Goal: Task Accomplishment & Management: Manage account settings

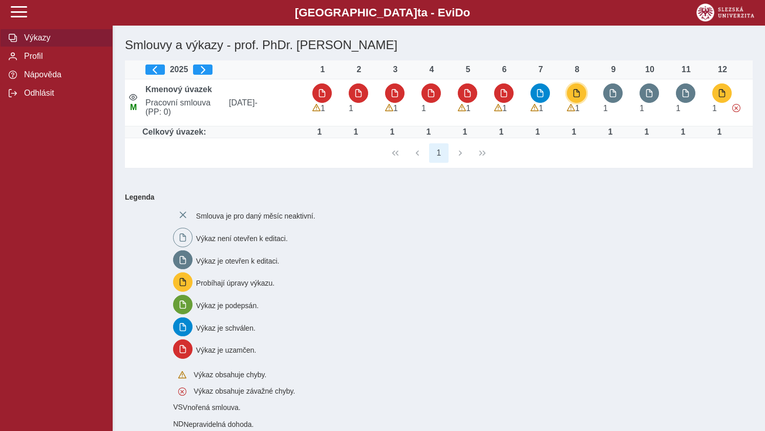
click at [574, 92] on span "button" at bounding box center [576, 93] width 8 height 8
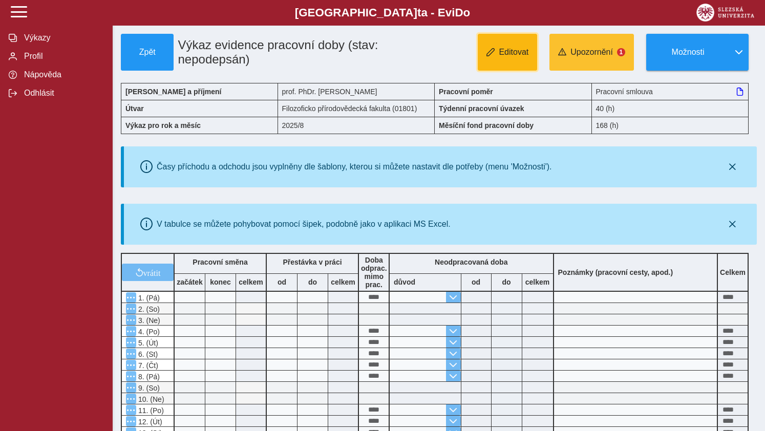
click at [508, 45] on button "Editovat" at bounding box center [507, 52] width 59 height 37
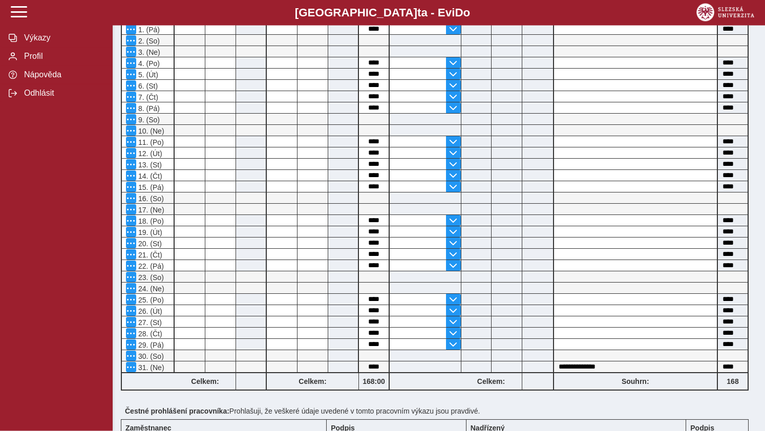
scroll to position [380, 0]
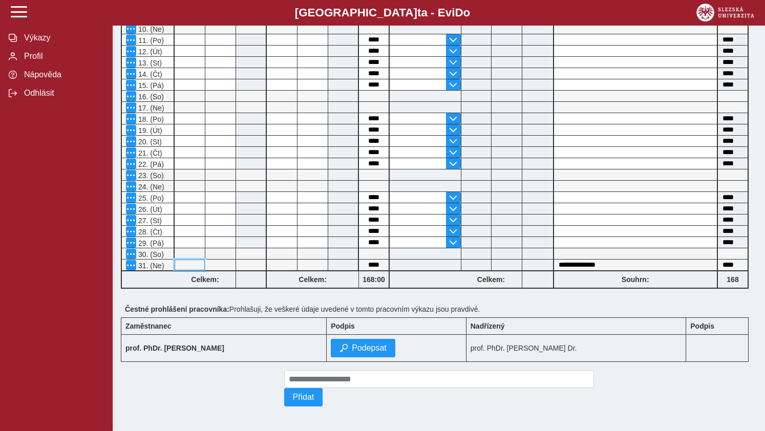
click at [192, 260] on input at bounding box center [190, 265] width 30 height 11
type input "*"
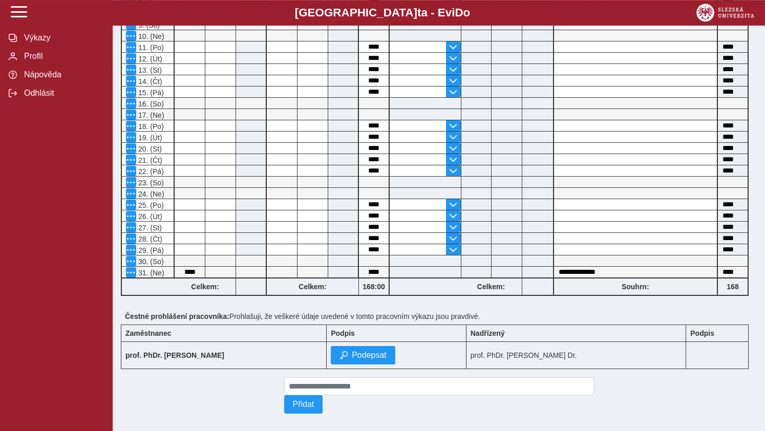
scroll to position [376, 0]
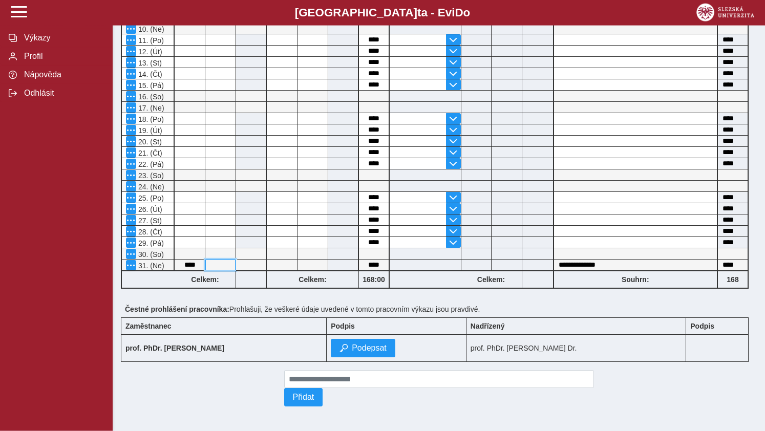
click at [221, 262] on input at bounding box center [220, 265] width 30 height 11
type input "*****"
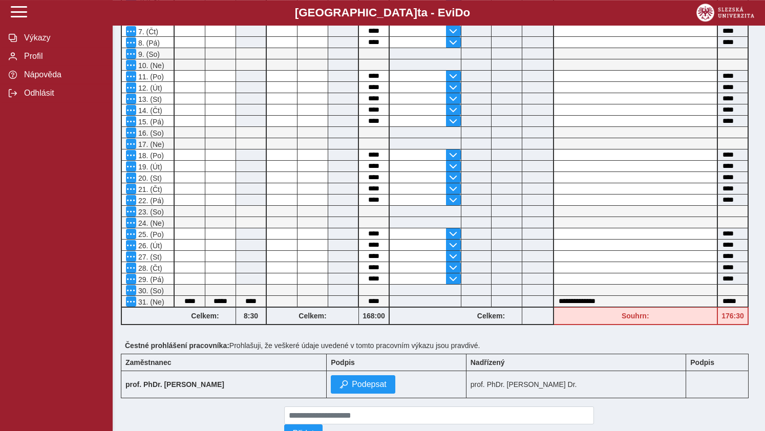
scroll to position [380, 0]
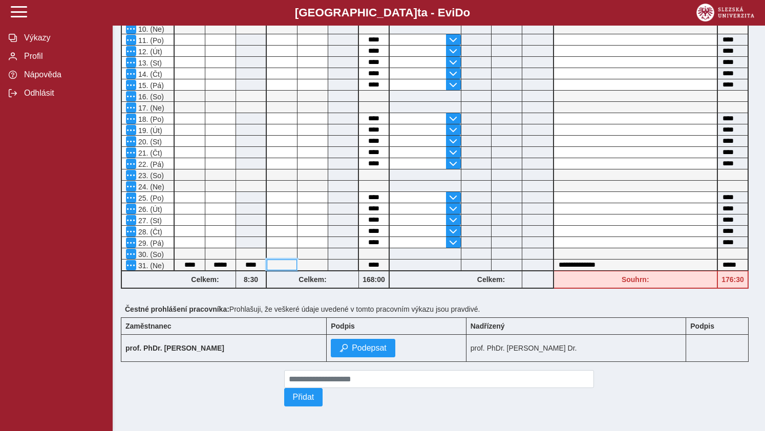
click at [283, 260] on input at bounding box center [282, 265] width 30 height 11
type input "**"
click at [309, 260] on input at bounding box center [312, 265] width 30 height 11
type input "*****"
drag, startPoint x: 383, startPoint y: 259, endPoint x: 361, endPoint y: 259, distance: 22.0
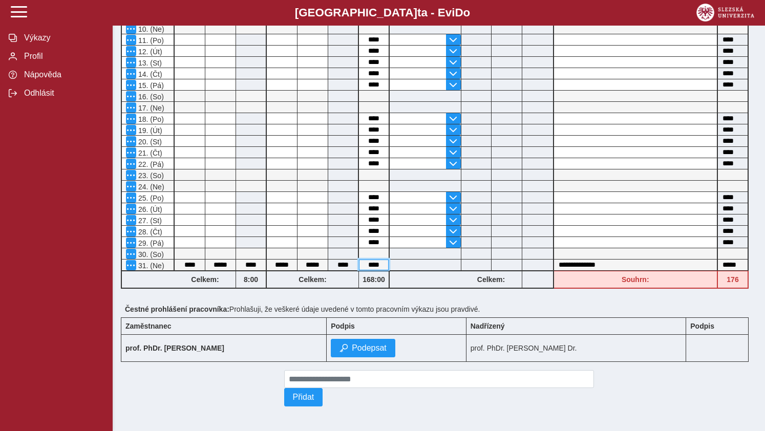
click at [361, 260] on input "****" at bounding box center [374, 265] width 30 height 11
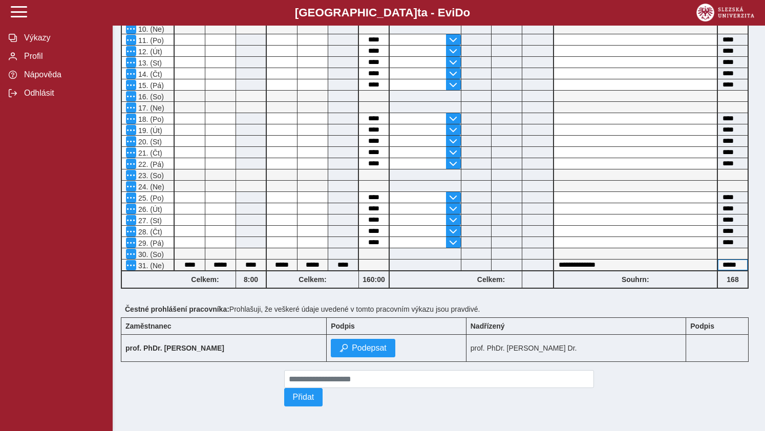
scroll to position [0, 0]
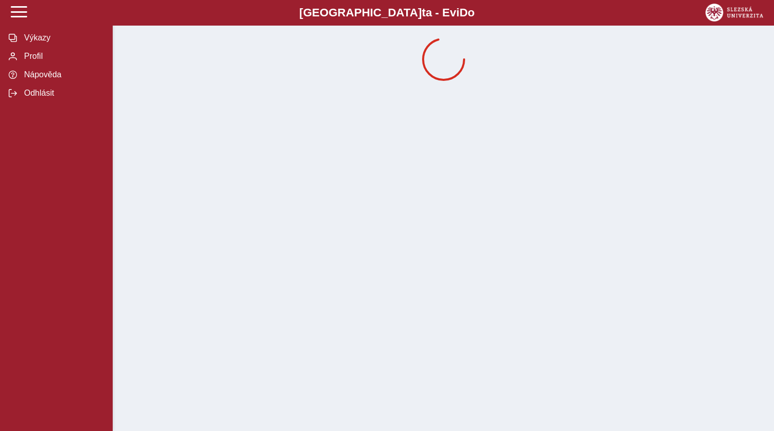
drag, startPoint x: 719, startPoint y: 260, endPoint x: 725, endPoint y: 262, distance: 6.8
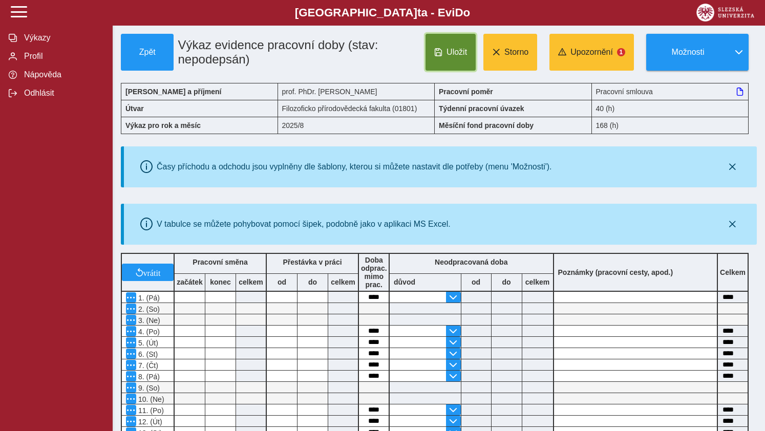
click at [450, 54] on span "Uložit" at bounding box center [456, 52] width 20 height 9
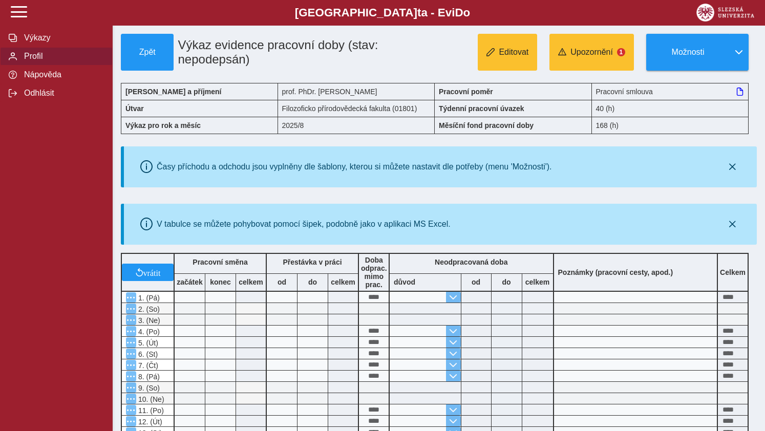
click at [30, 61] on span "Profil" at bounding box center [62, 56] width 83 height 9
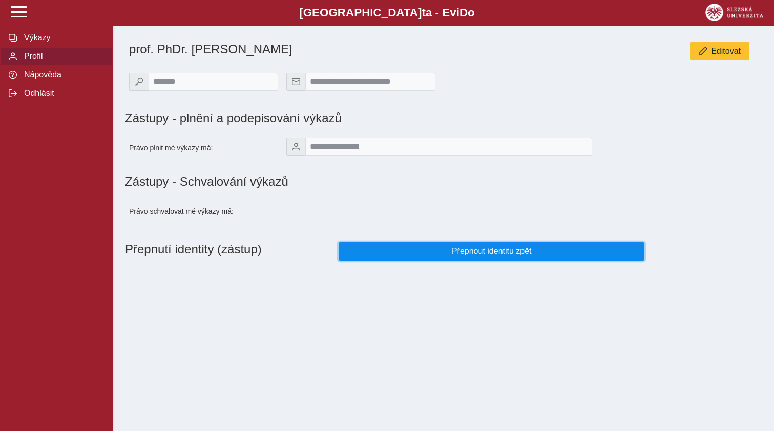
click at [482, 250] on button "Přepnout identitu zpět" at bounding box center [491, 251] width 306 height 18
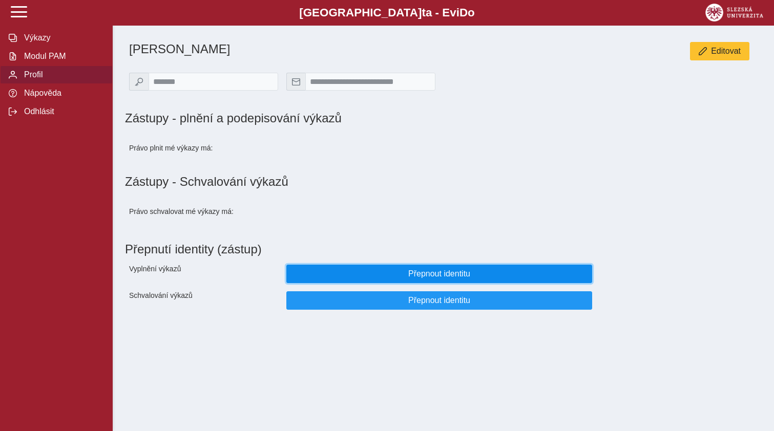
click at [428, 278] on span "Přepnout identitu" at bounding box center [439, 273] width 289 height 9
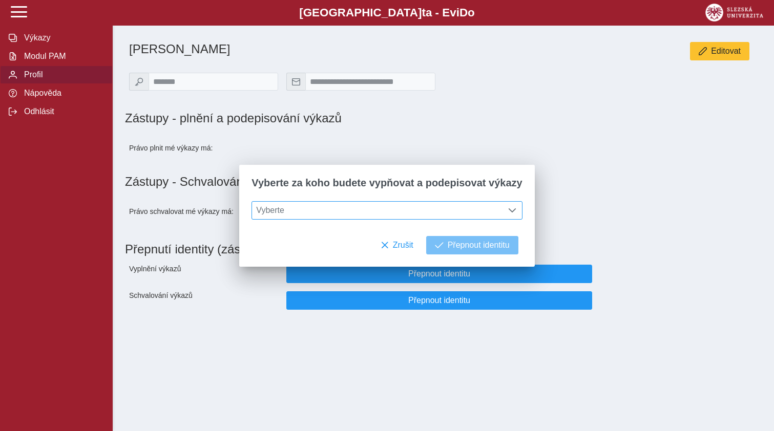
click at [508, 208] on span at bounding box center [512, 210] width 8 height 8
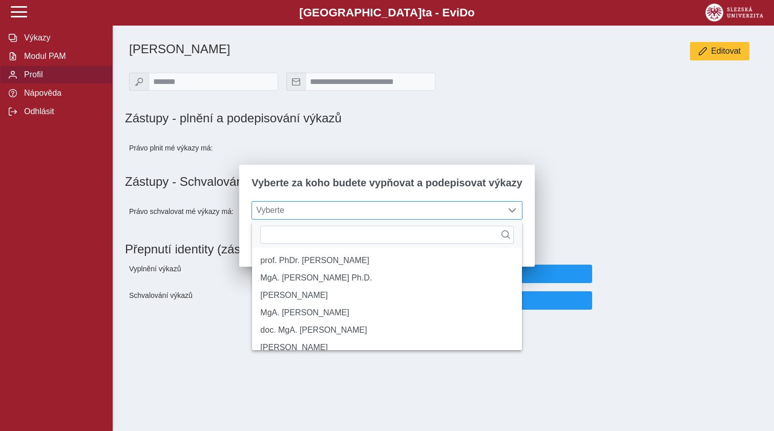
scroll to position [6, 42]
click at [375, 280] on li "MgA. [PERSON_NAME] Ph.D." at bounding box center [386, 277] width 269 height 17
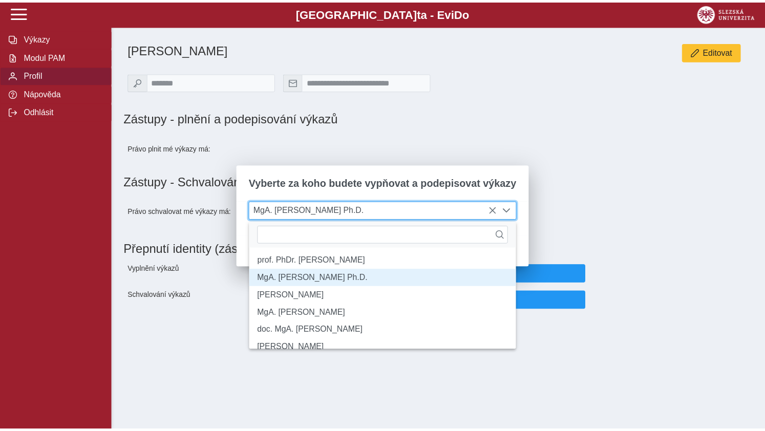
scroll to position [6, 42]
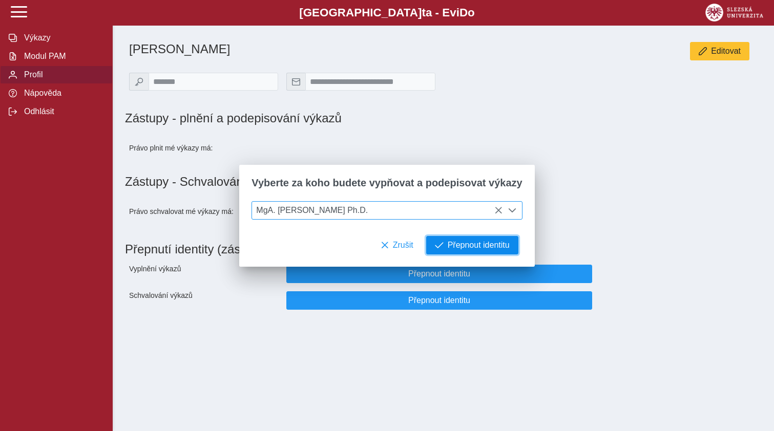
click at [449, 243] on span "Přepnout identitu" at bounding box center [478, 245] width 62 height 9
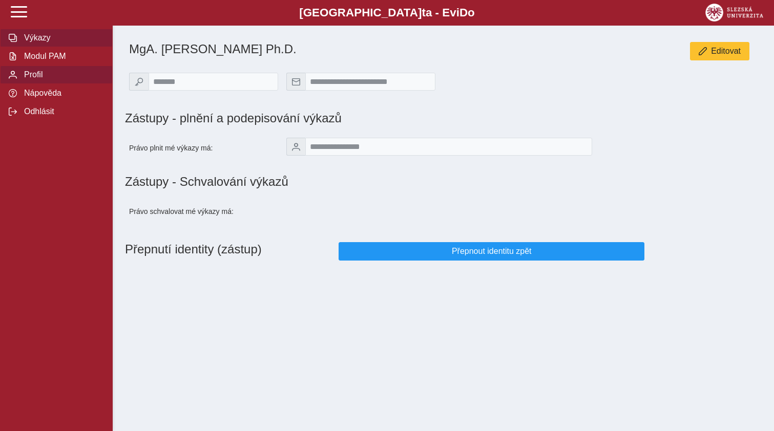
click at [32, 42] on span "Výkazy" at bounding box center [62, 37] width 83 height 9
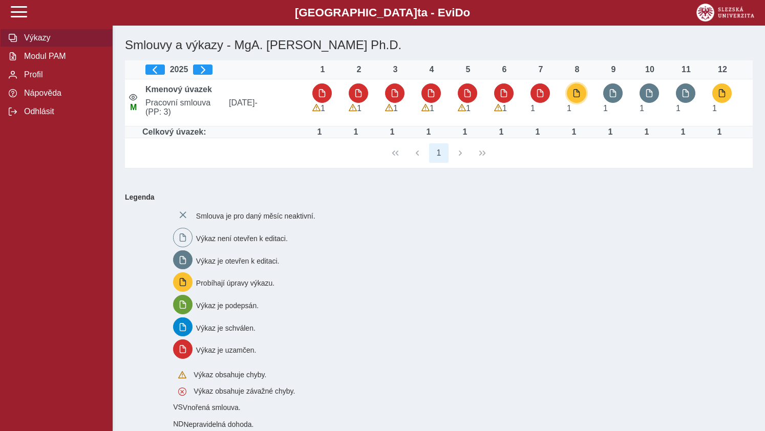
drag, startPoint x: 578, startPoint y: 94, endPoint x: 585, endPoint y: 95, distance: 7.3
click at [578, 93] on span "button" at bounding box center [576, 93] width 8 height 8
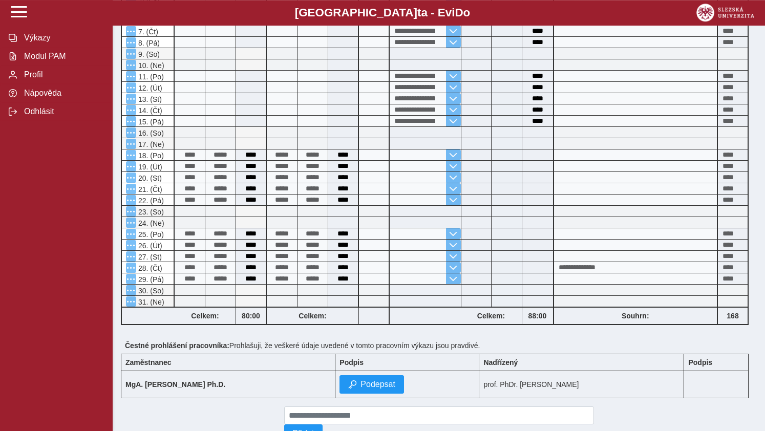
scroll to position [380, 0]
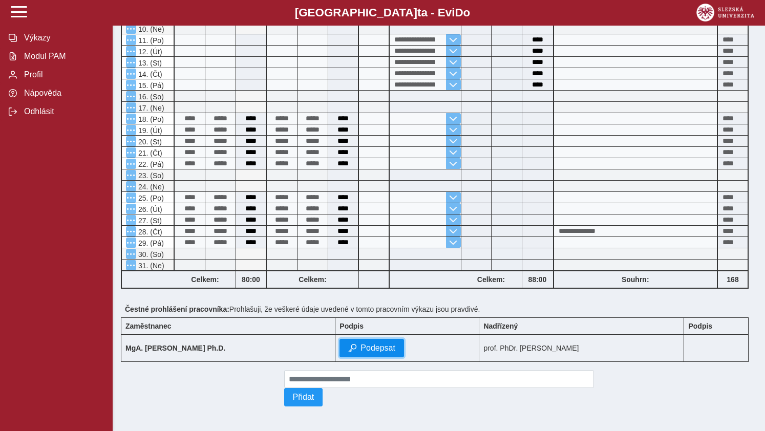
click at [389, 343] on span "Podepsat" at bounding box center [377, 347] width 35 height 9
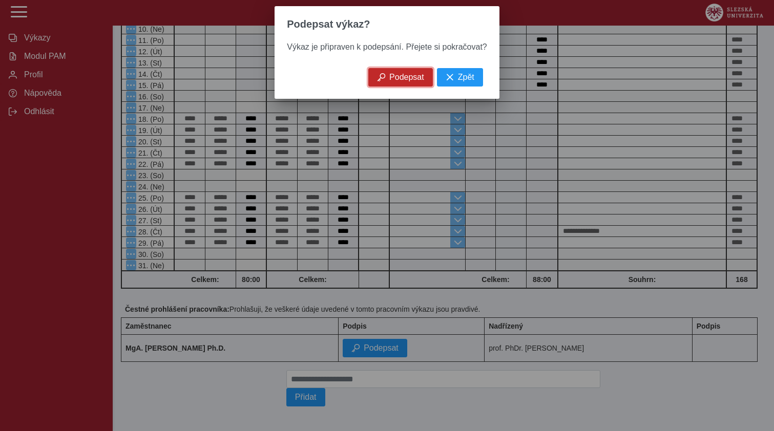
click at [397, 82] on span "Podepsat" at bounding box center [406, 77] width 35 height 9
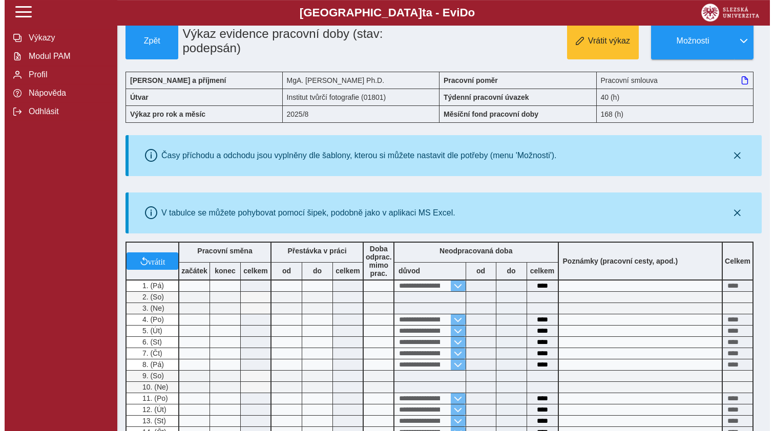
scroll to position [0, 0]
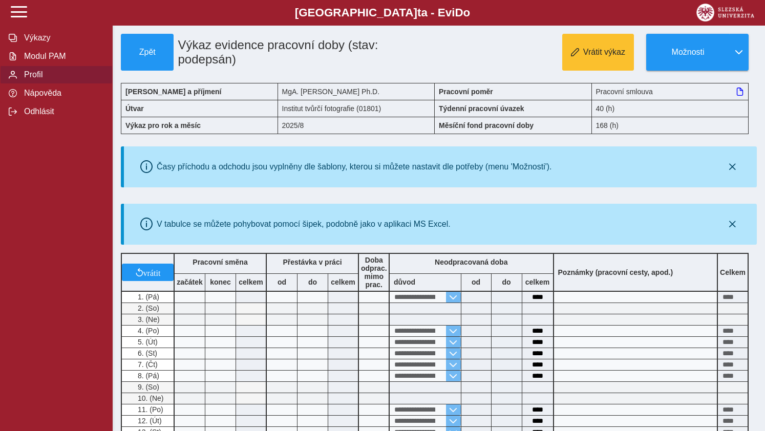
click at [35, 79] on span "Profil" at bounding box center [62, 74] width 83 height 9
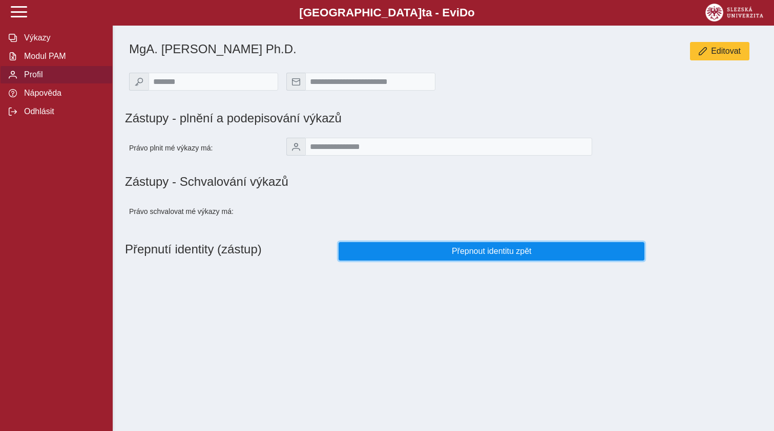
click at [486, 252] on span "Přepnout identitu zpět" at bounding box center [491, 251] width 289 height 9
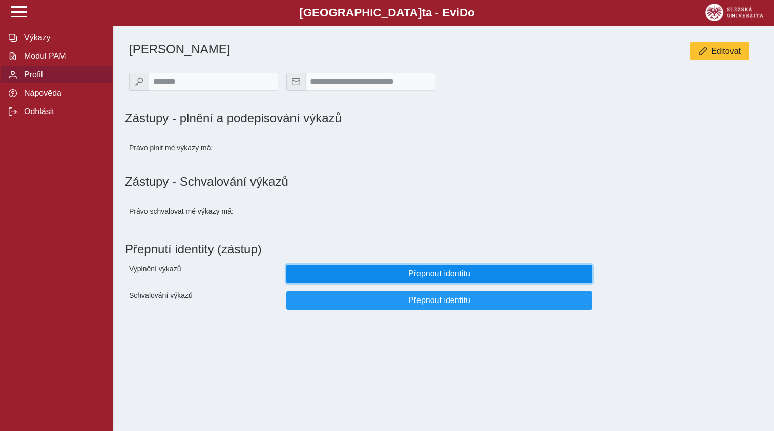
click at [437, 278] on span "Přepnout identitu" at bounding box center [439, 273] width 289 height 9
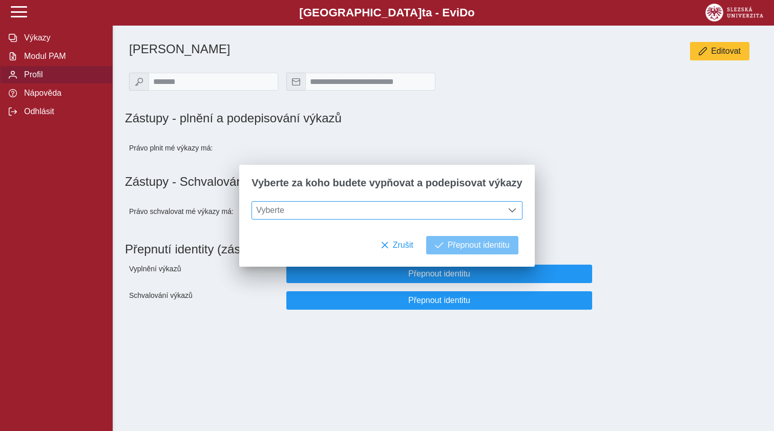
click at [508, 211] on span at bounding box center [512, 210] width 8 height 8
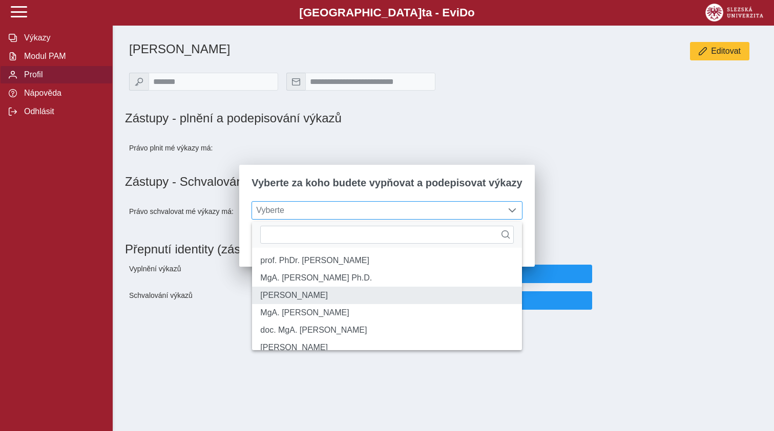
click at [297, 303] on li "[PERSON_NAME]" at bounding box center [386, 295] width 269 height 17
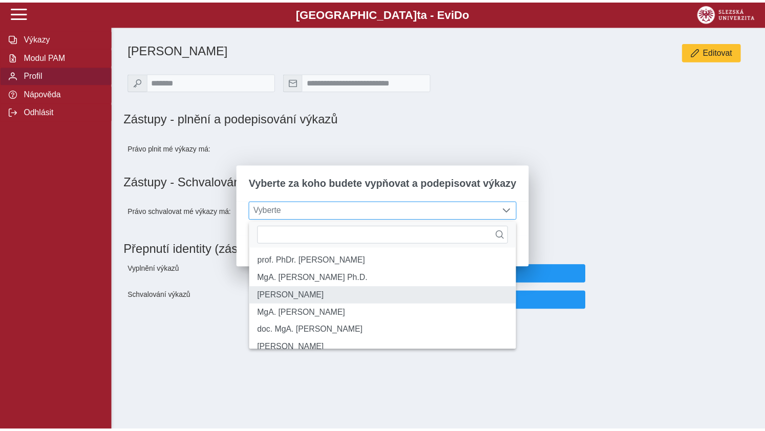
scroll to position [6, 42]
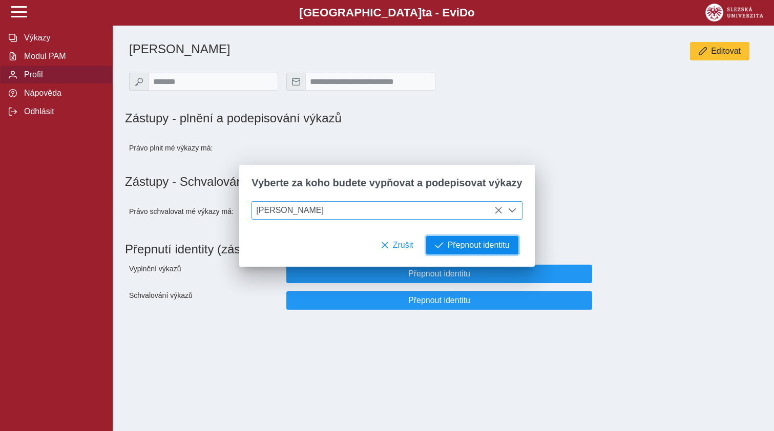
click at [468, 246] on span "Přepnout identitu" at bounding box center [478, 245] width 62 height 9
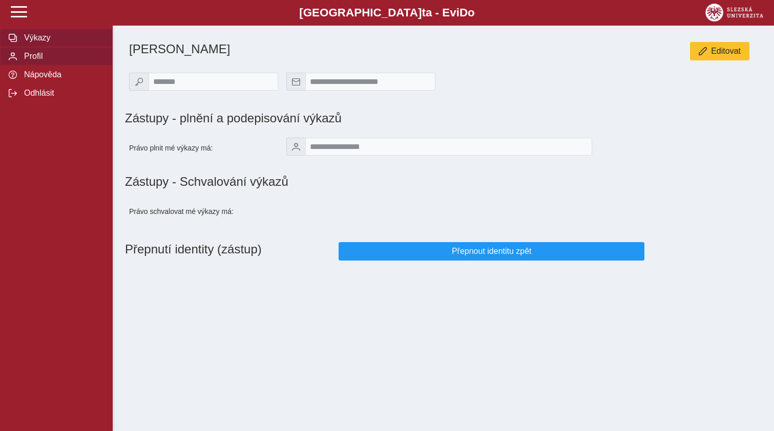
click at [30, 42] on span "Výkazy" at bounding box center [62, 37] width 83 height 9
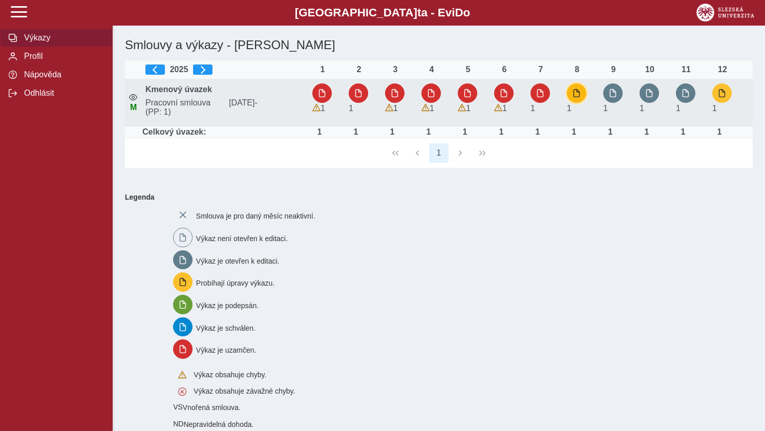
click at [577, 96] on span "button" at bounding box center [576, 93] width 8 height 8
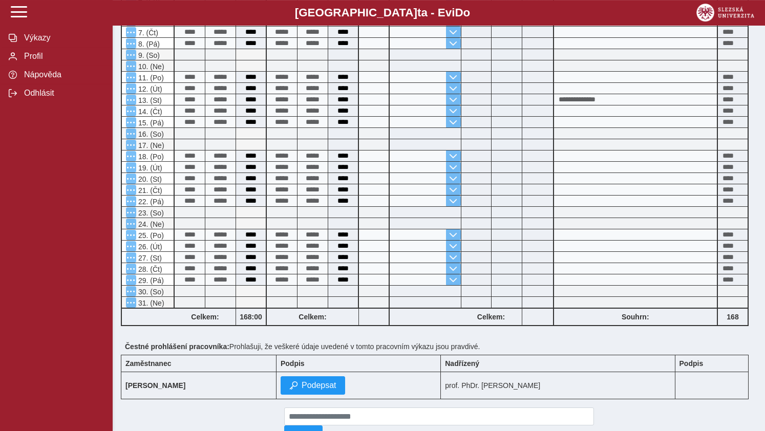
scroll to position [380, 0]
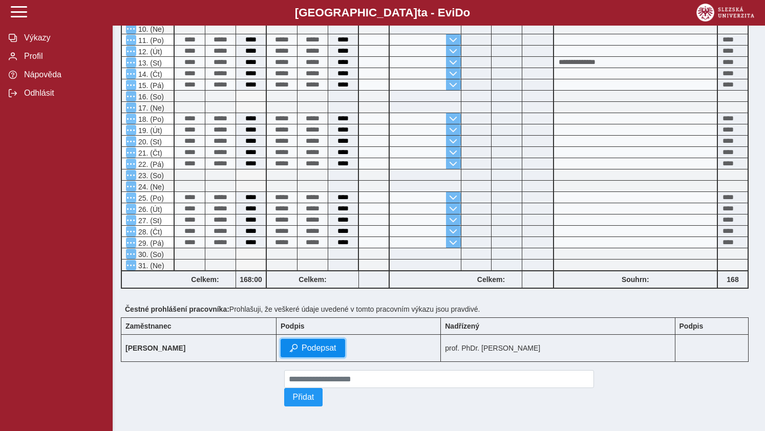
click at [302, 343] on span "Podepsat" at bounding box center [319, 347] width 35 height 9
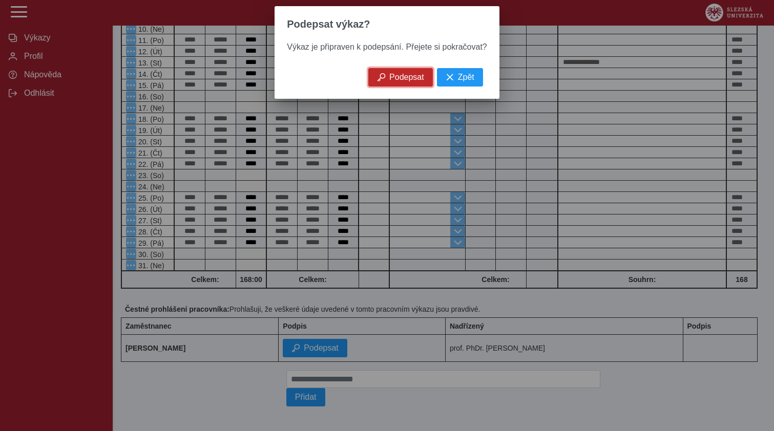
click at [398, 78] on span "Podepsat" at bounding box center [406, 77] width 35 height 9
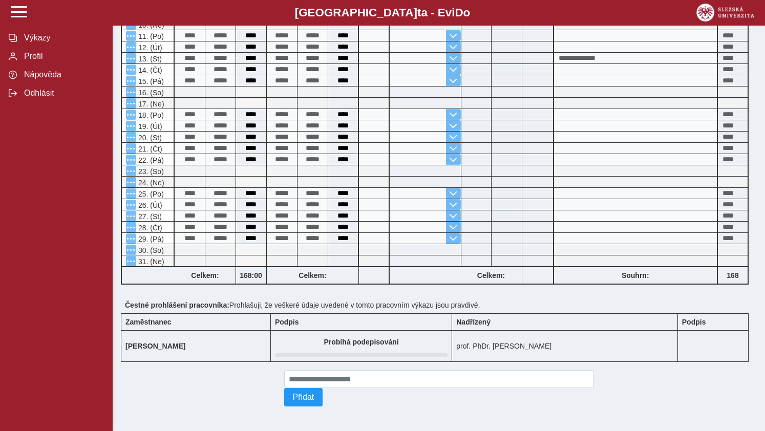
scroll to position [0, 0]
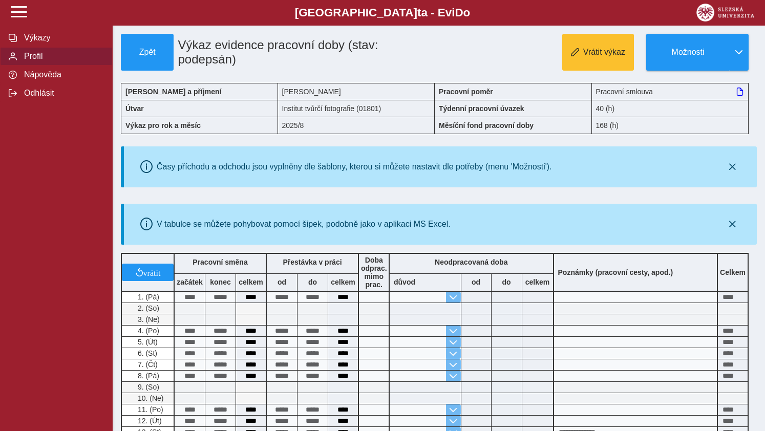
click at [33, 61] on span "Profil" at bounding box center [62, 56] width 83 height 9
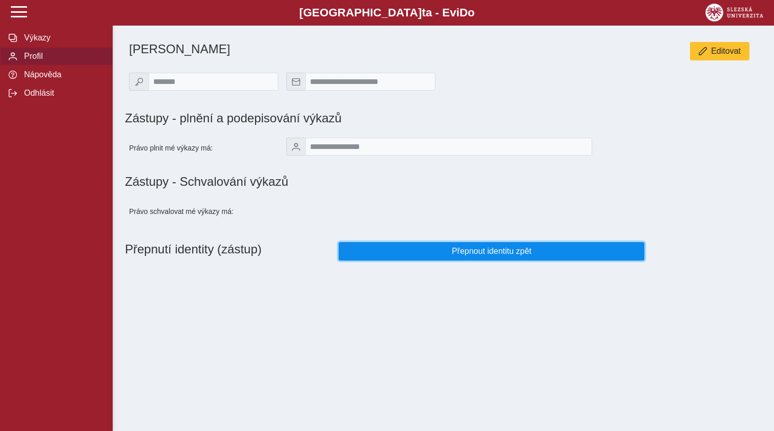
click at [481, 256] on span "Přepnout identitu zpět" at bounding box center [491, 251] width 289 height 9
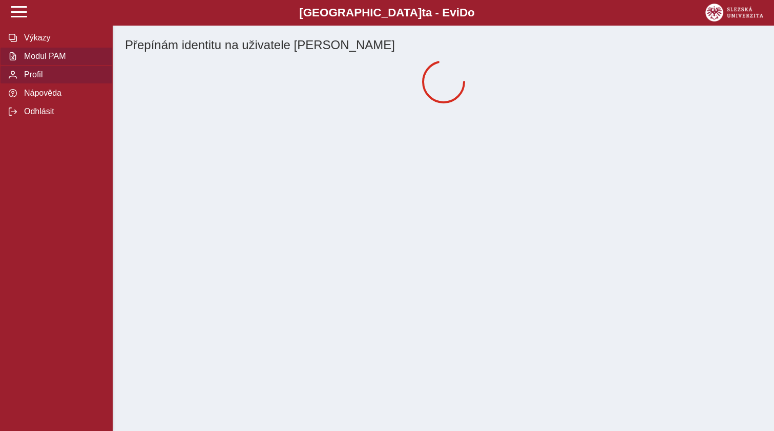
click at [51, 61] on span "Modul PAM" at bounding box center [62, 56] width 83 height 9
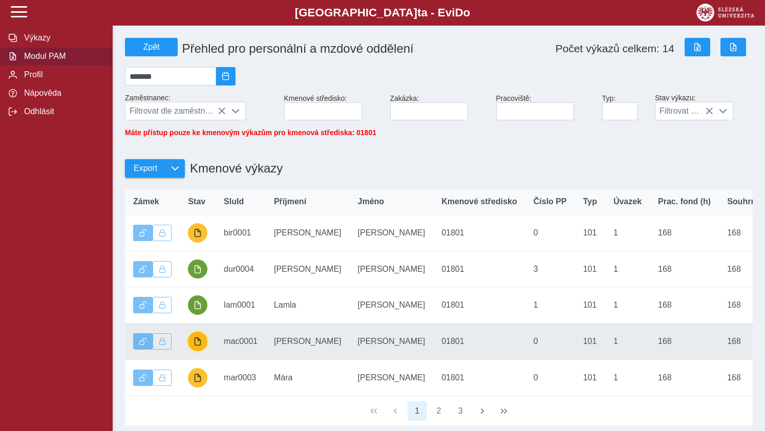
click at [199, 346] on span "button" at bounding box center [198, 341] width 8 height 8
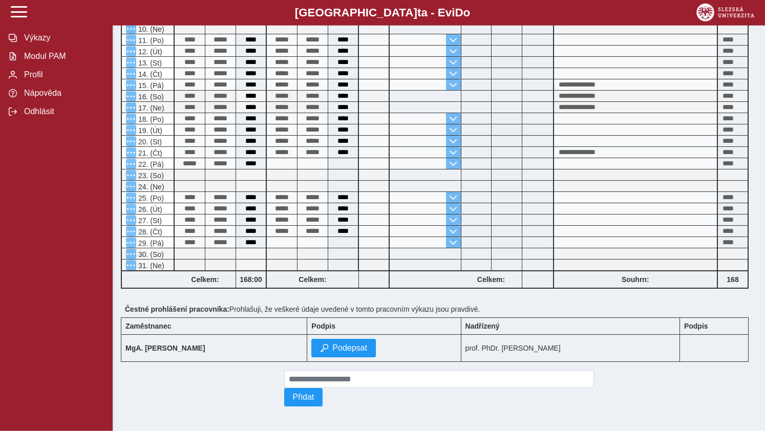
scroll to position [380, 0]
click at [332, 343] on span "Podepsat" at bounding box center [349, 347] width 35 height 9
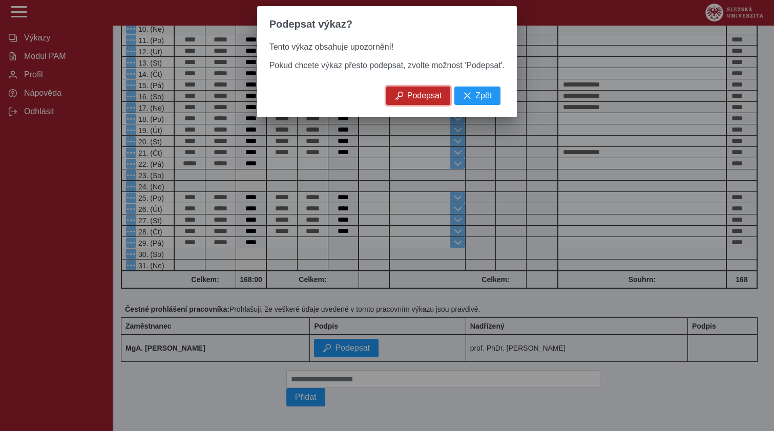
click at [414, 100] on span "Podepsat" at bounding box center [424, 95] width 35 height 9
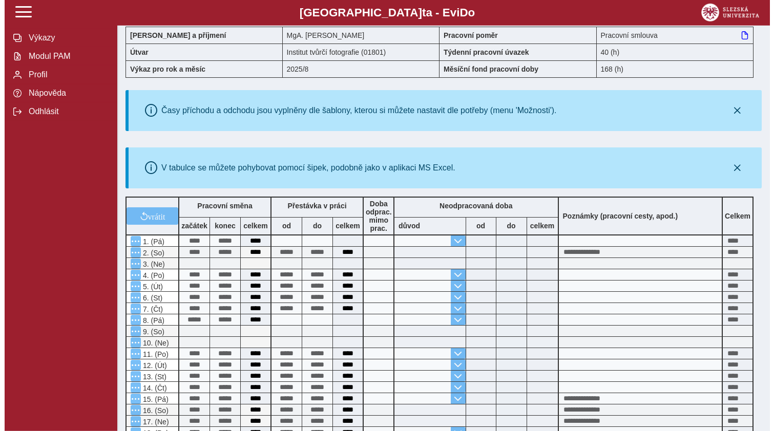
scroll to position [0, 0]
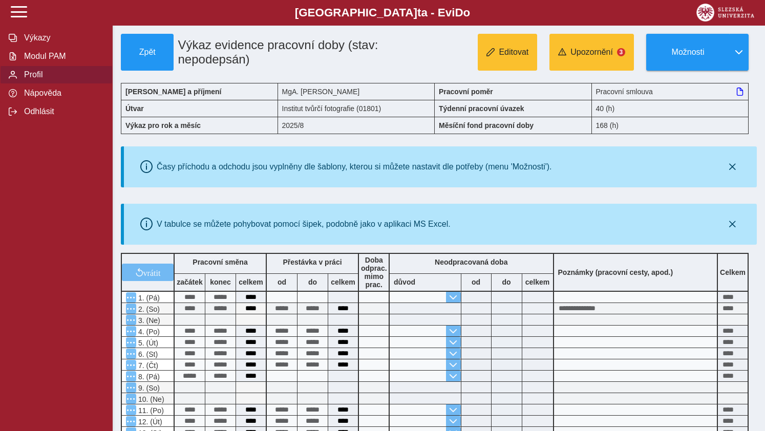
click at [35, 79] on span "Profil" at bounding box center [62, 74] width 83 height 9
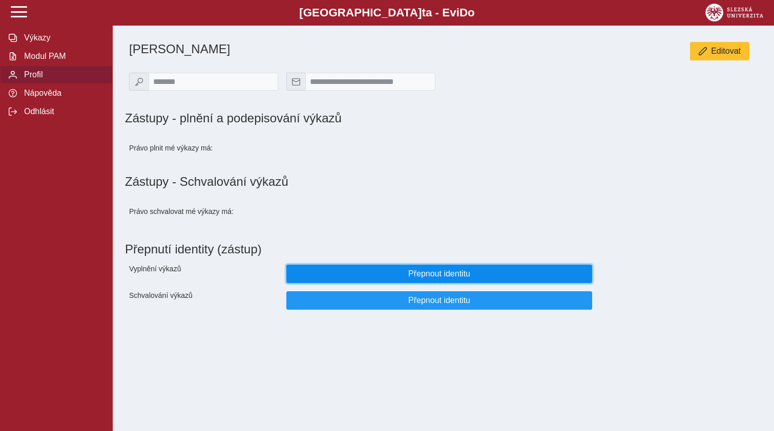
click at [428, 278] on span "Přepnout identitu" at bounding box center [439, 273] width 289 height 9
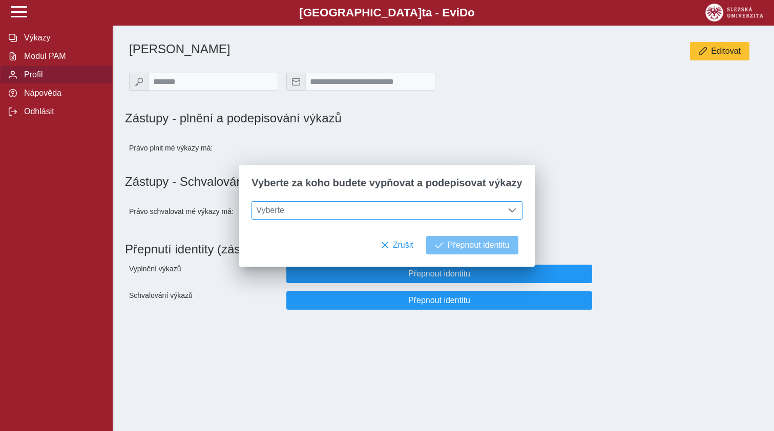
click at [508, 209] on span at bounding box center [512, 210] width 8 height 8
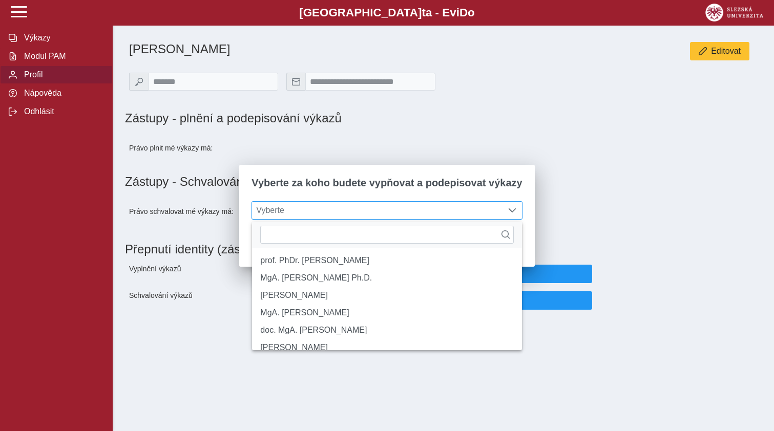
scroll to position [6, 42]
click at [320, 320] on li "MgA. [PERSON_NAME]" at bounding box center [386, 312] width 269 height 17
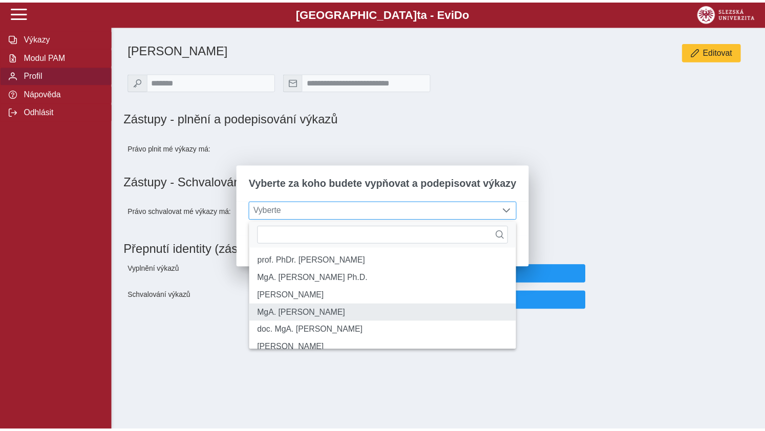
scroll to position [6, 42]
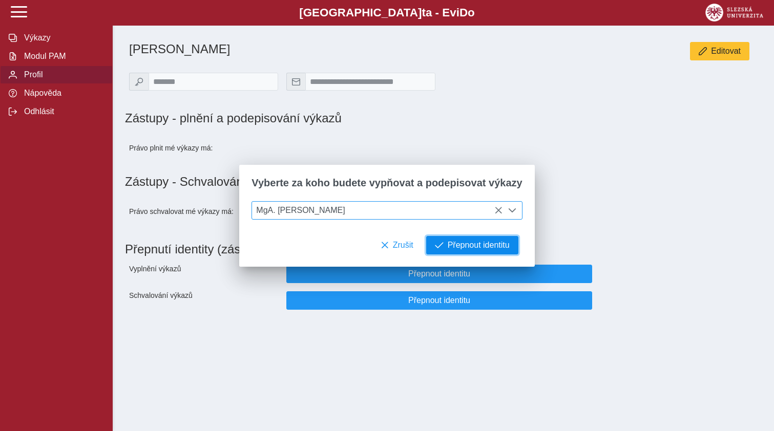
click at [465, 247] on span "Přepnout identitu" at bounding box center [478, 245] width 62 height 9
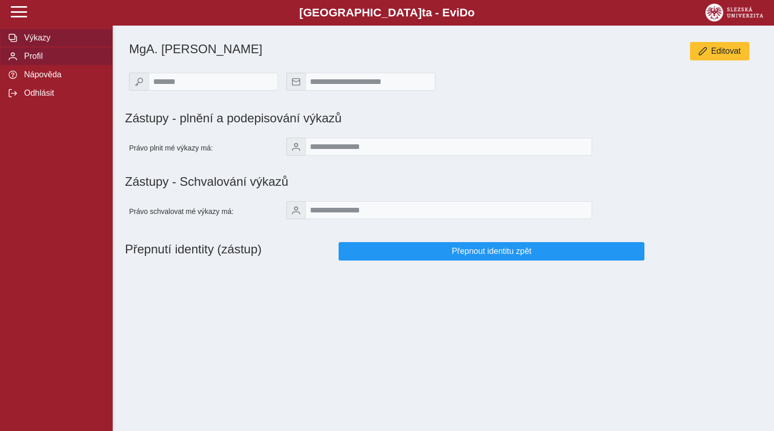
click at [38, 42] on span "Výkazy" at bounding box center [62, 37] width 83 height 9
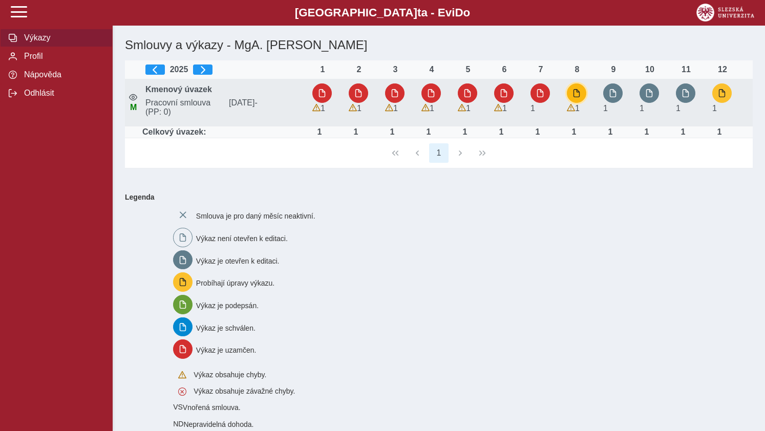
click at [578, 89] on button "button" at bounding box center [576, 92] width 19 height 19
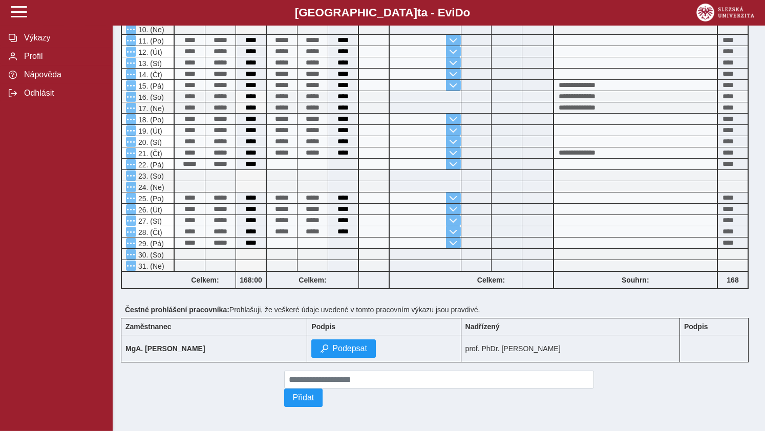
scroll to position [380, 0]
click at [335, 346] on span "Podepsat" at bounding box center [349, 347] width 35 height 9
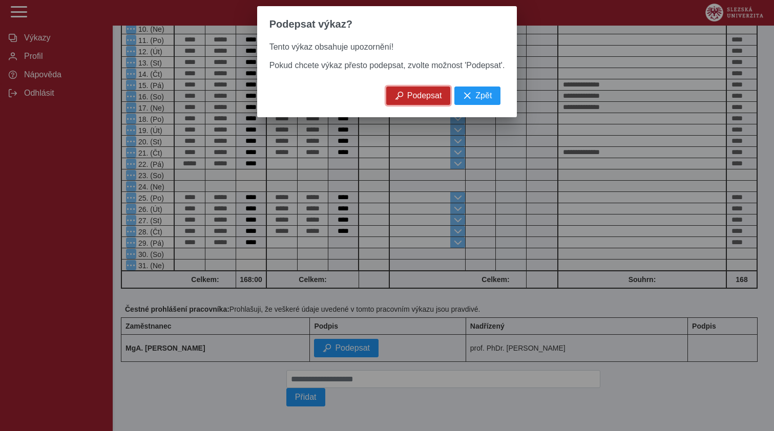
click at [424, 98] on span "Podepsat" at bounding box center [424, 95] width 35 height 9
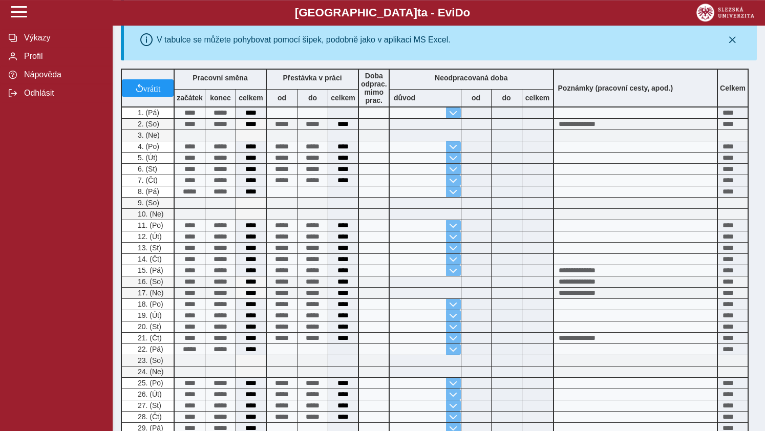
scroll to position [0, 0]
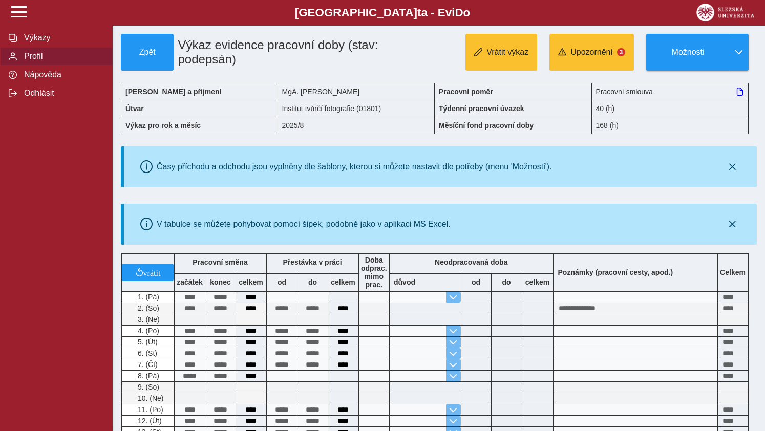
click at [33, 61] on span "Profil" at bounding box center [62, 56] width 83 height 9
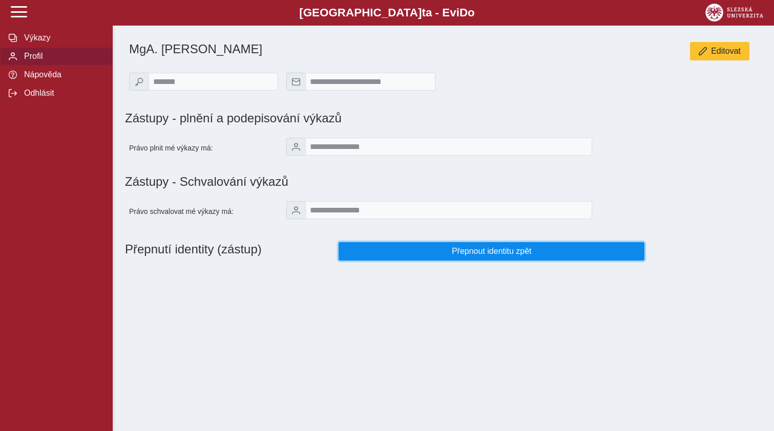
click at [477, 256] on span "Přepnout identitu zpět" at bounding box center [491, 251] width 289 height 9
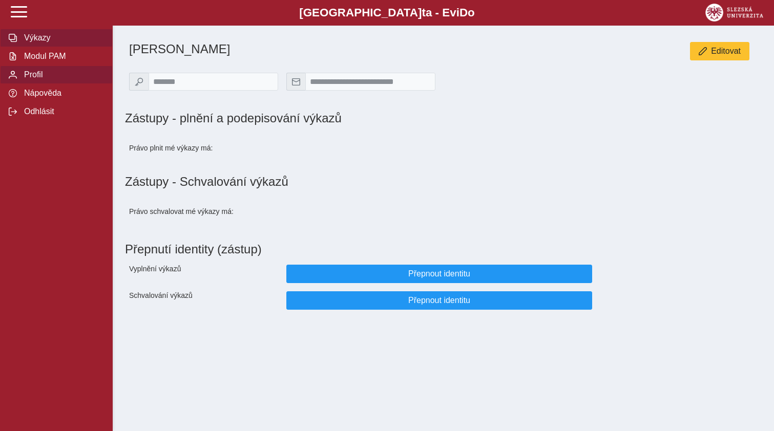
click at [39, 42] on span "Výkazy" at bounding box center [62, 37] width 83 height 9
